Goal: Information Seeking & Learning: Learn about a topic

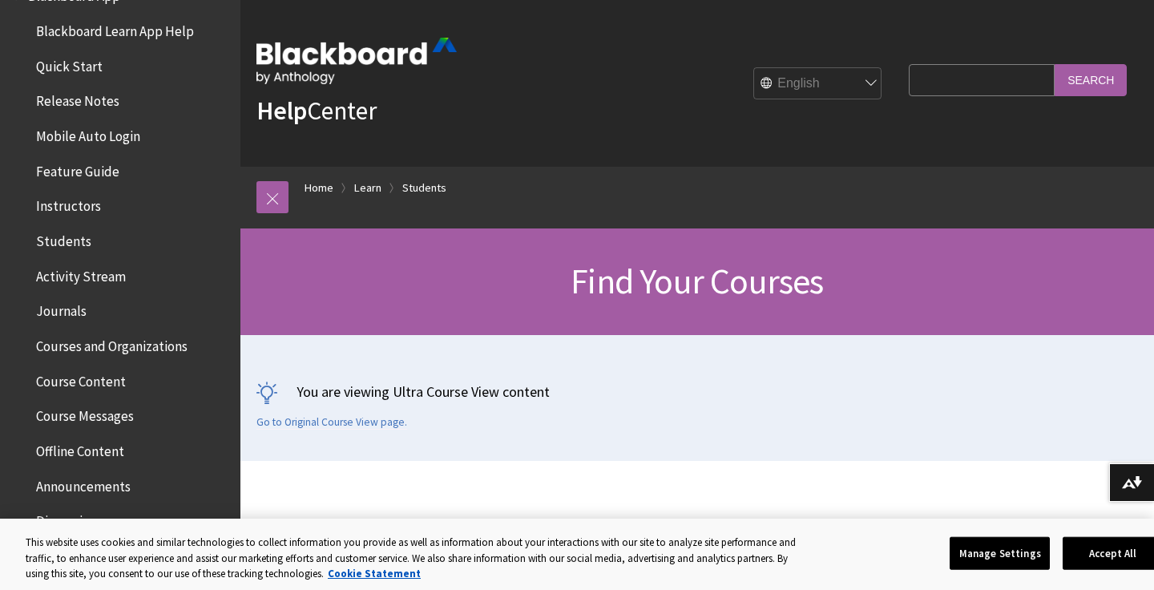
scroll to position [182, 0]
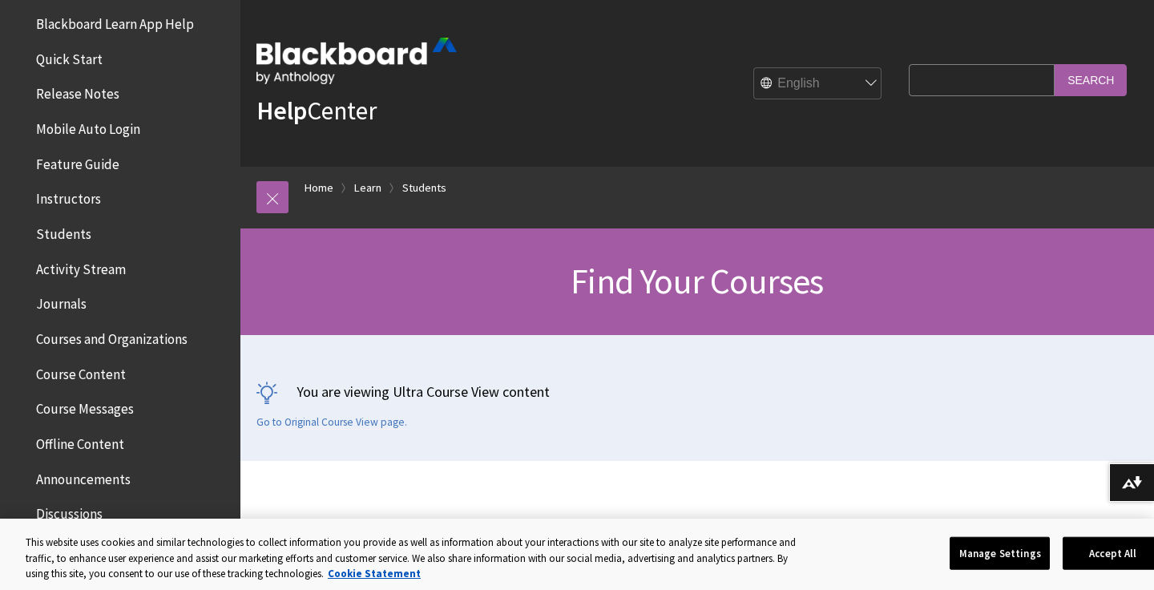
click at [77, 233] on span "Students" at bounding box center [63, 231] width 55 height 22
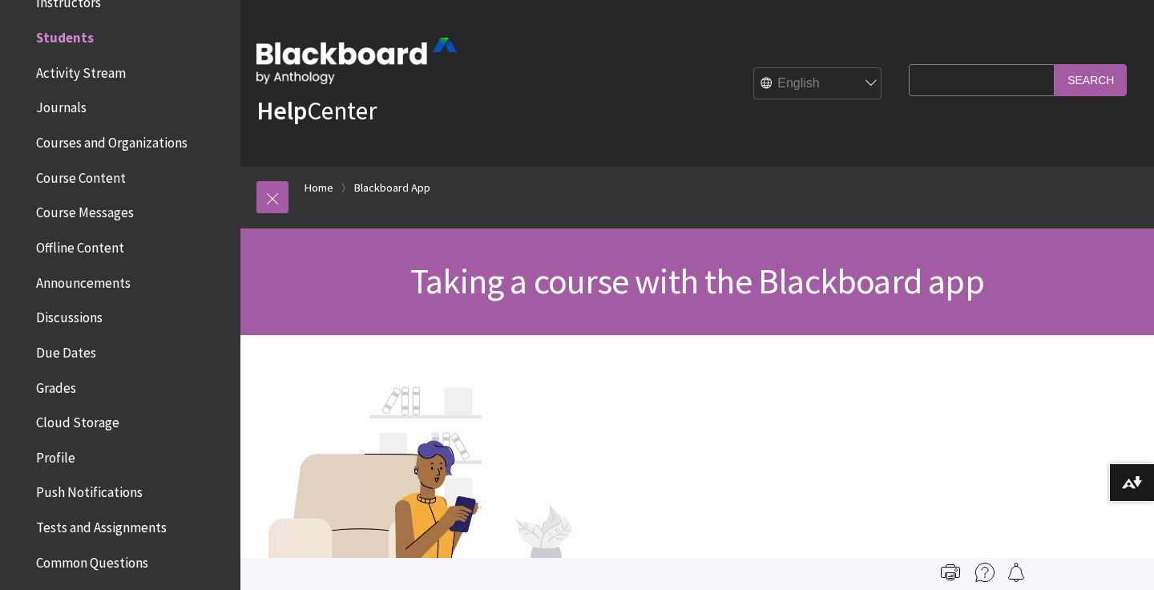
click at [61, 37] on span "Students" at bounding box center [65, 35] width 58 height 22
click at [402, 188] on link "Blackboard App" at bounding box center [392, 188] width 76 height 20
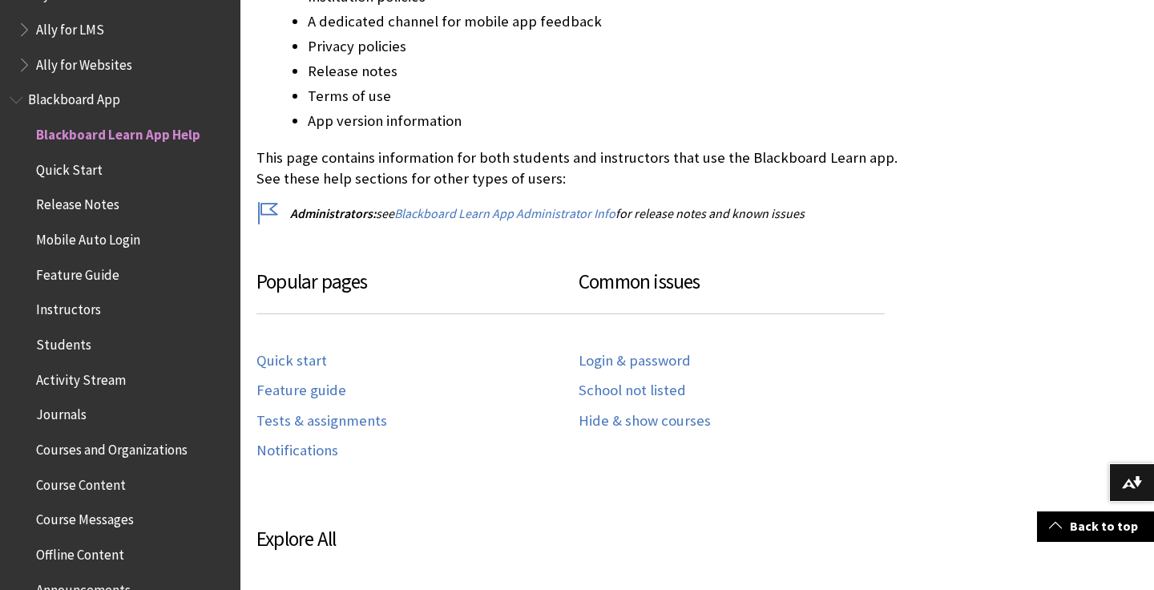
scroll to position [73, 0]
click at [103, 480] on span "Course Content" at bounding box center [81, 481] width 90 height 22
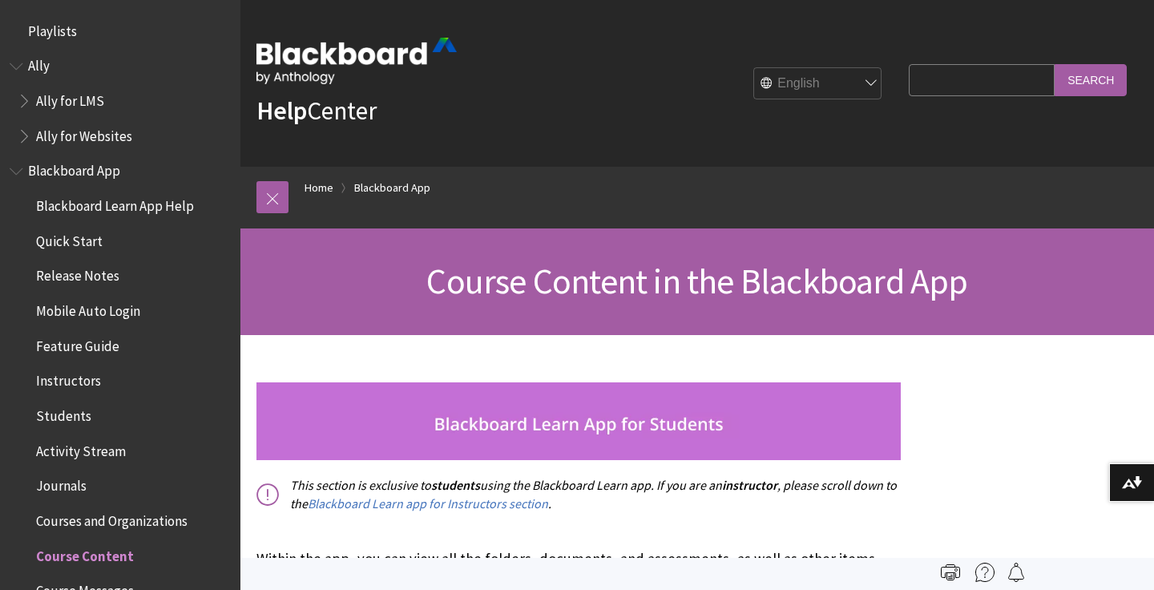
click at [79, 167] on span "Blackboard App" at bounding box center [74, 169] width 92 height 22
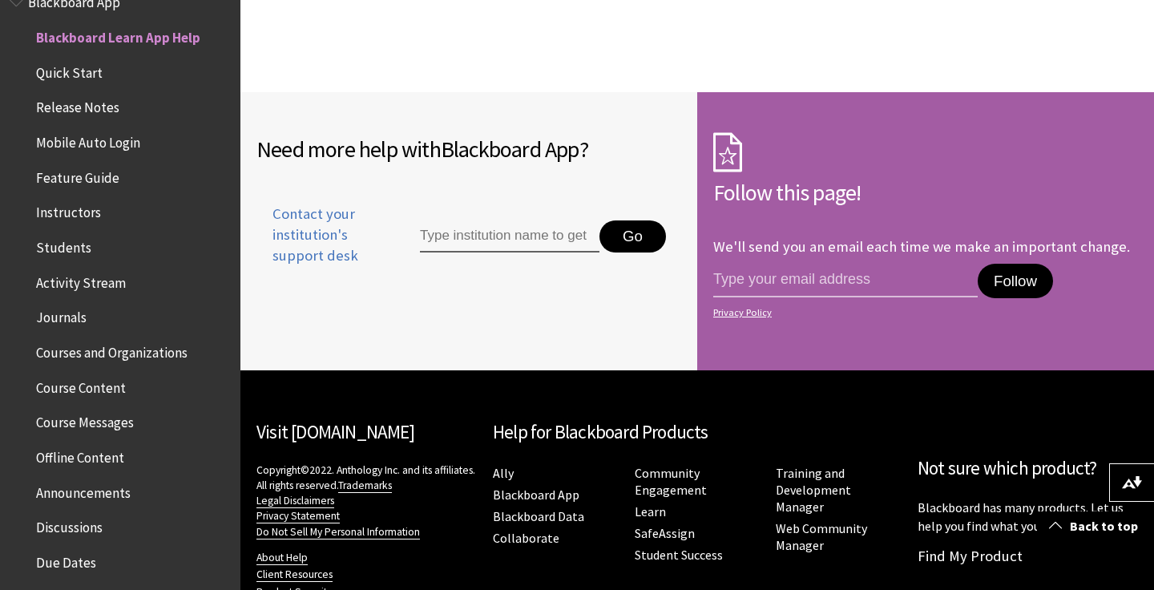
scroll to position [1162, 0]
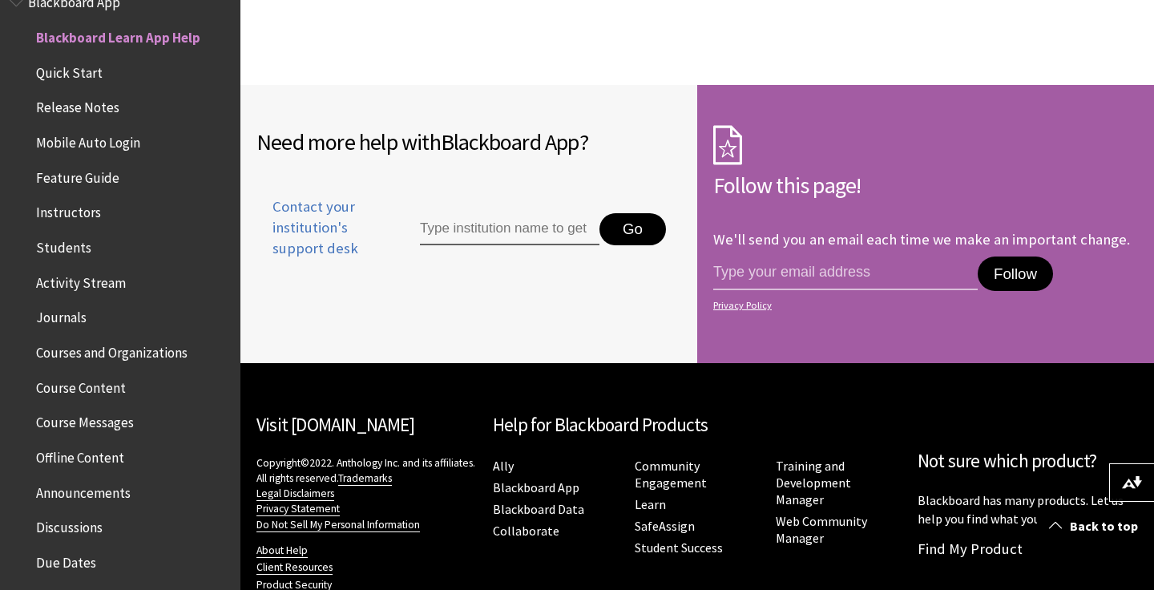
click at [68, 247] on span "Students" at bounding box center [63, 245] width 55 height 22
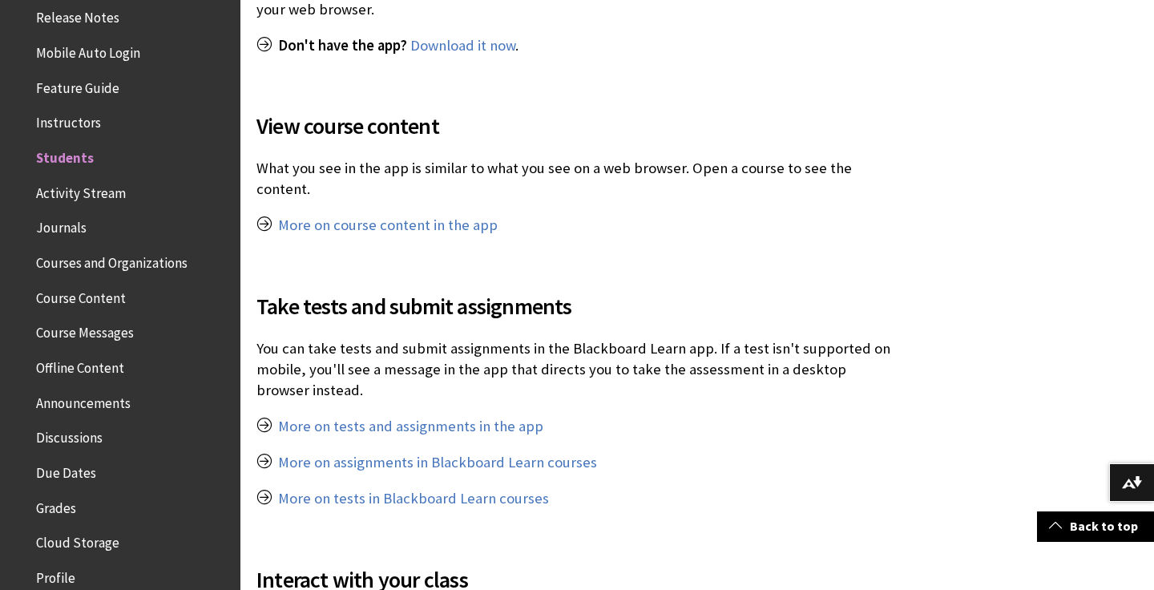
scroll to position [265, 0]
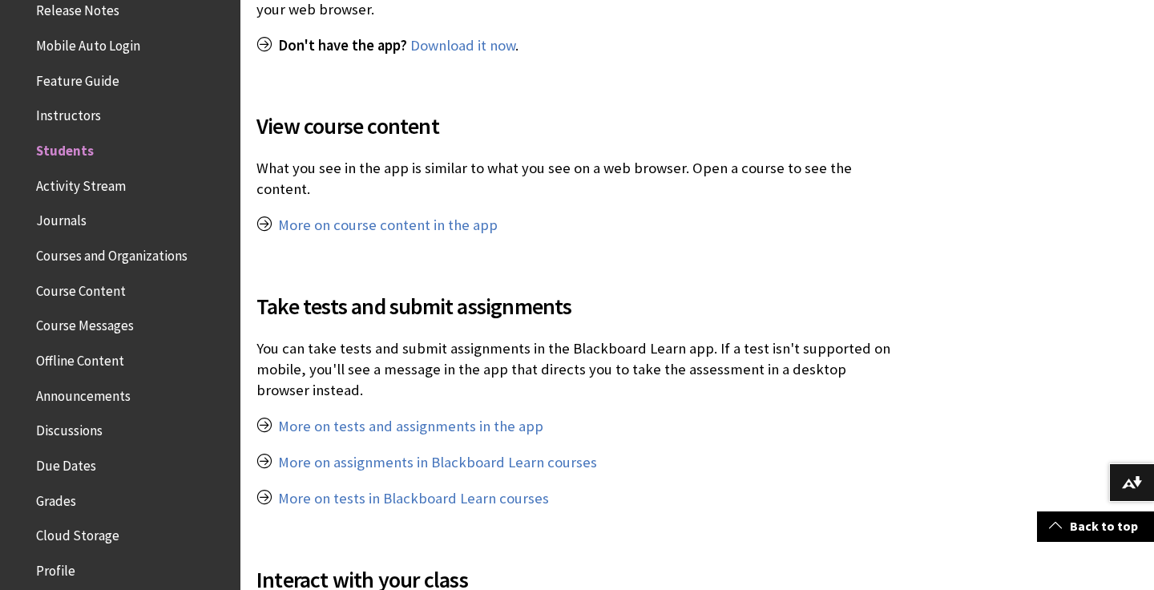
click at [100, 290] on span "Course Content" at bounding box center [81, 288] width 90 height 22
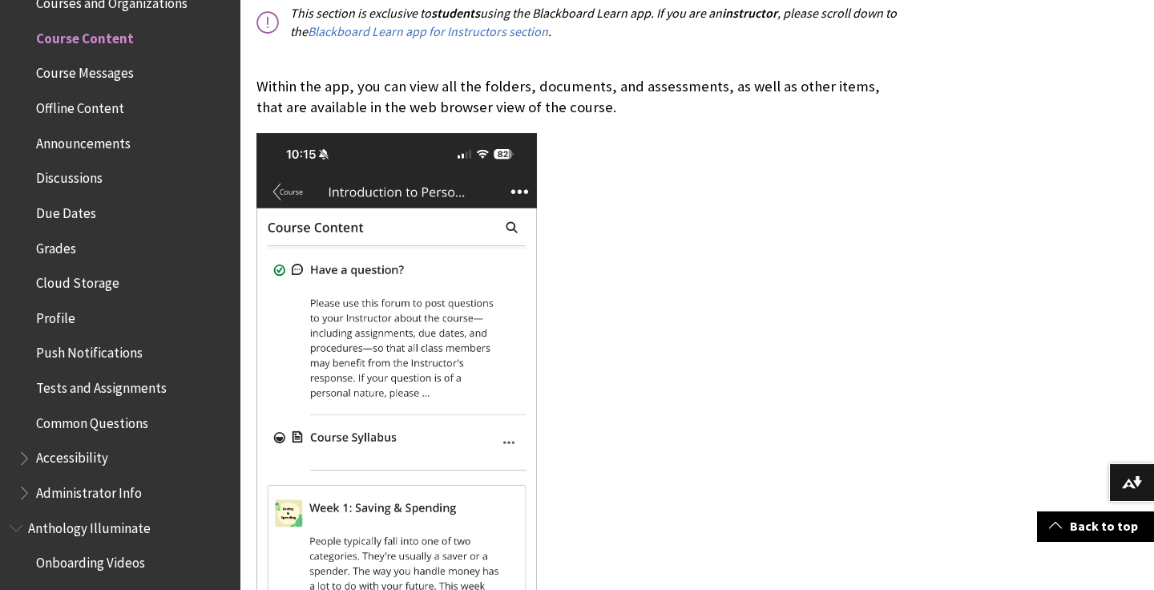
scroll to position [479, 0]
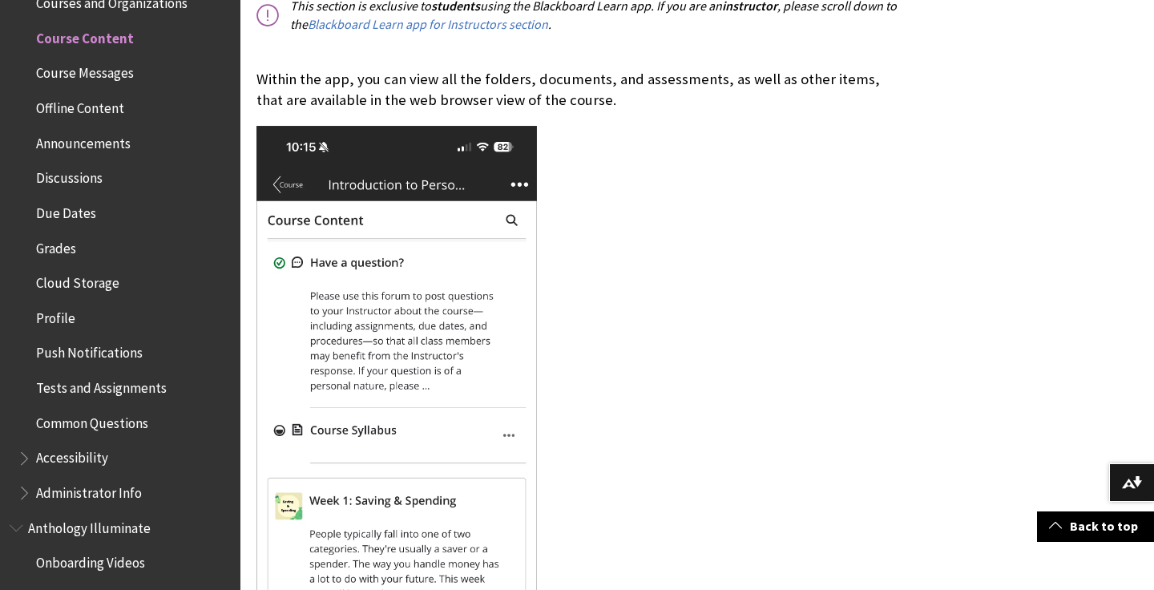
click at [361, 429] on img at bounding box center [396, 429] width 280 height 607
click at [503, 434] on img at bounding box center [396, 429] width 280 height 607
click at [301, 427] on img at bounding box center [396, 429] width 280 height 607
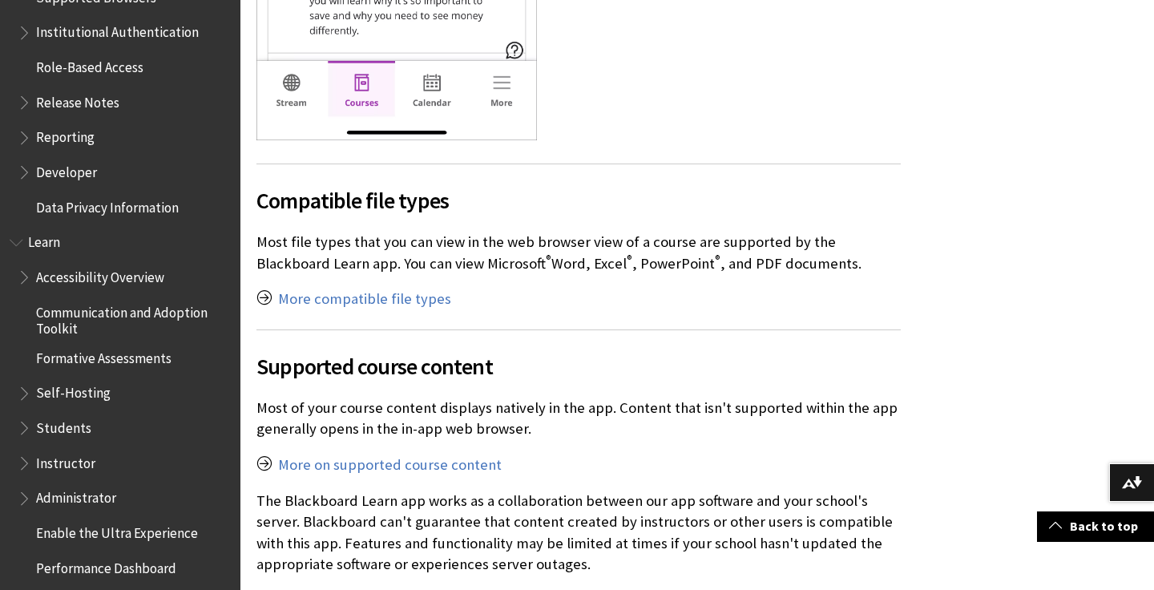
scroll to position [1048, 0]
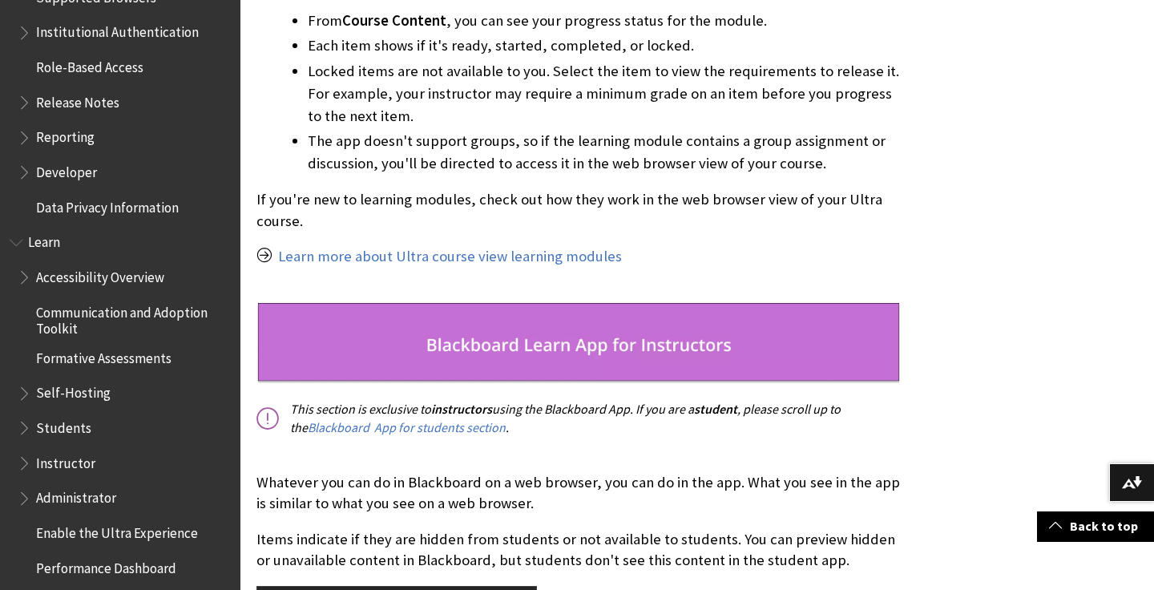
scroll to position [3122, 0]
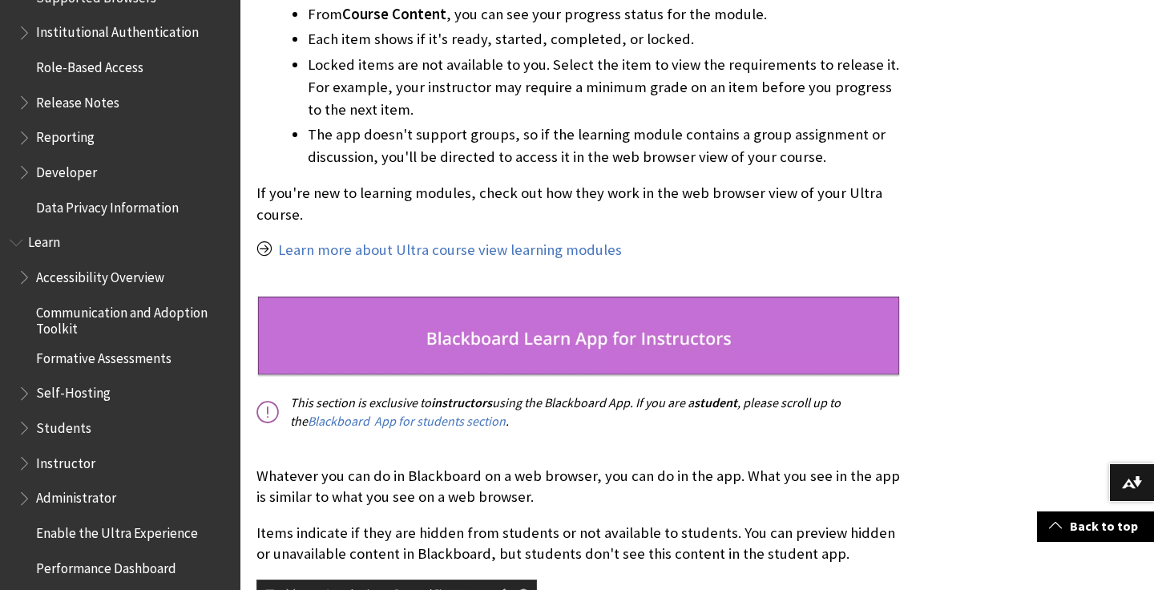
click at [628, 322] on img at bounding box center [578, 337] width 644 height 81
click at [558, 313] on img at bounding box center [578, 337] width 644 height 81
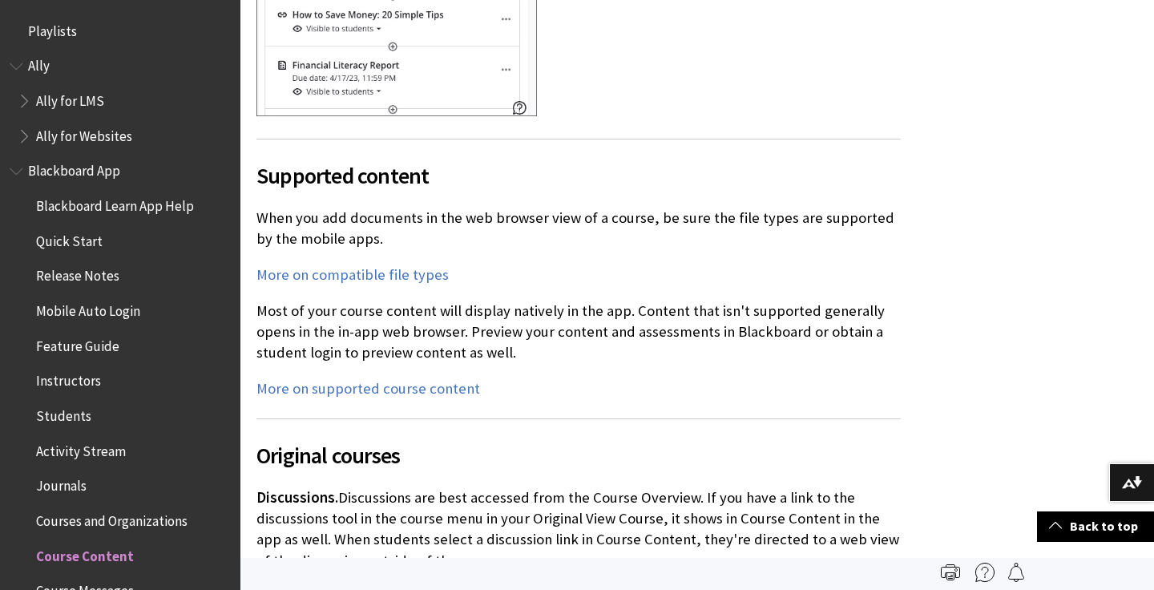
scroll to position [4084, 0]
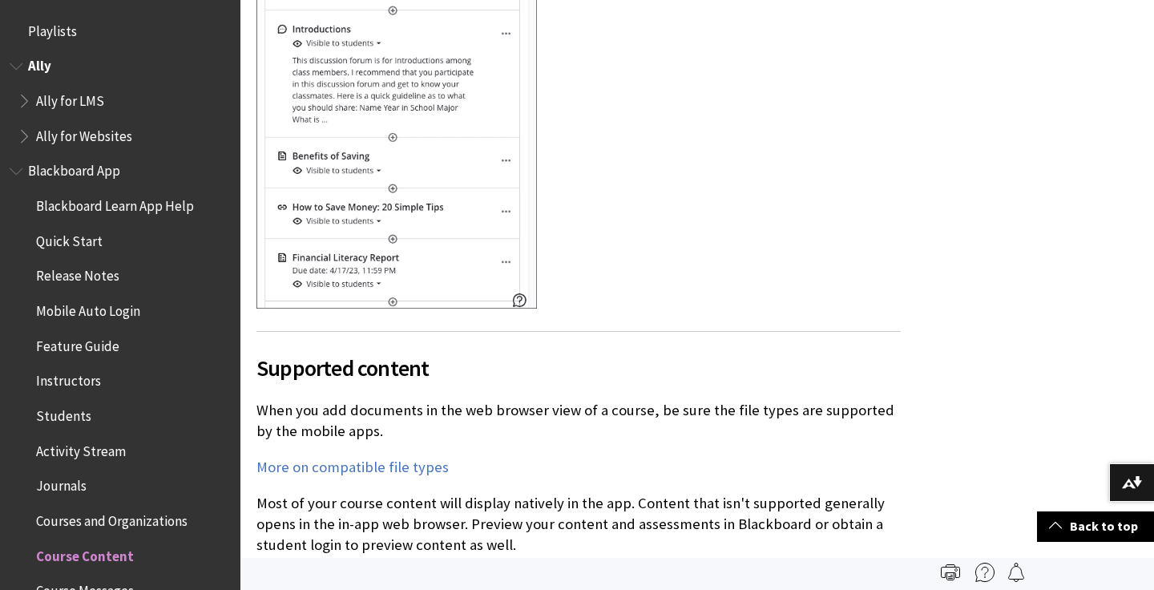
click at [80, 101] on span "Ally for LMS" at bounding box center [70, 98] width 68 height 22
